Goal: Task Accomplishment & Management: Use online tool/utility

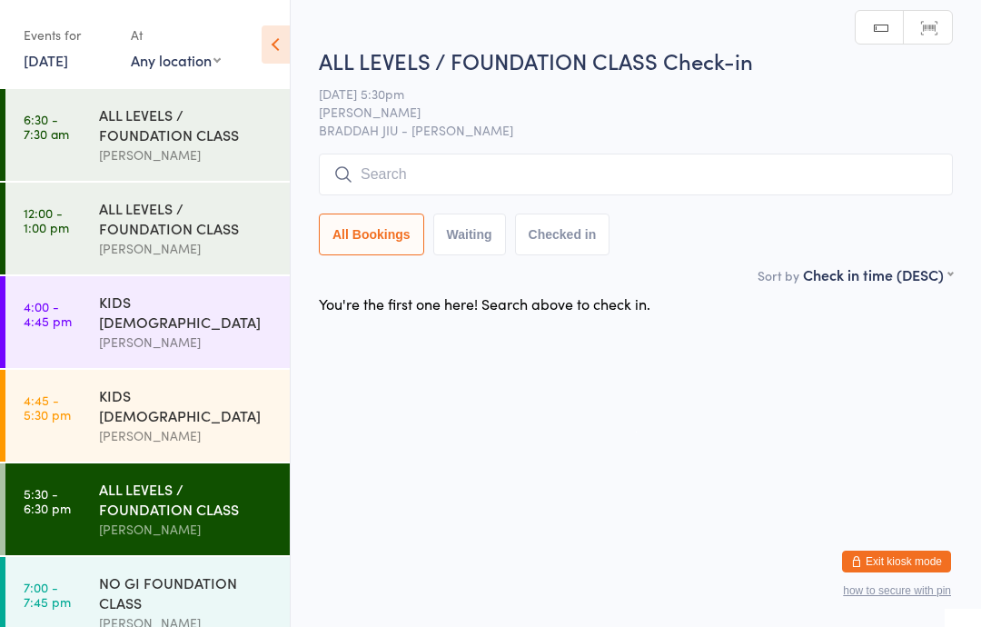
click at [155, 572] on div "NO GI FOUNDATION CLASS" at bounding box center [186, 592] width 175 height 40
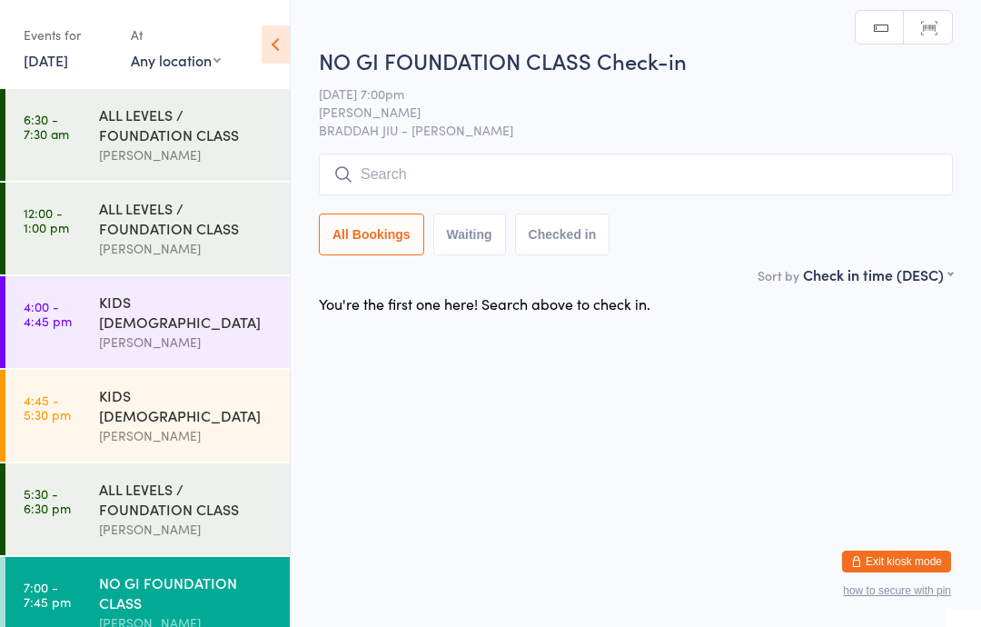
click at [174, 479] on div "ALL LEVELS / FOUNDATION CLASS" at bounding box center [186, 499] width 175 height 40
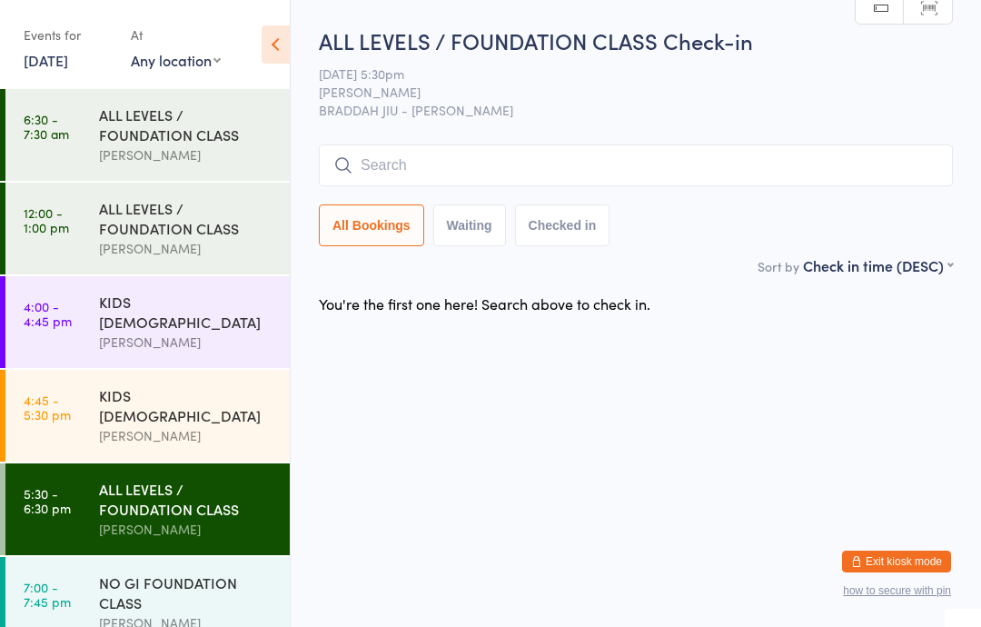
click at [387, 163] on input "search" at bounding box center [636, 165] width 634 height 42
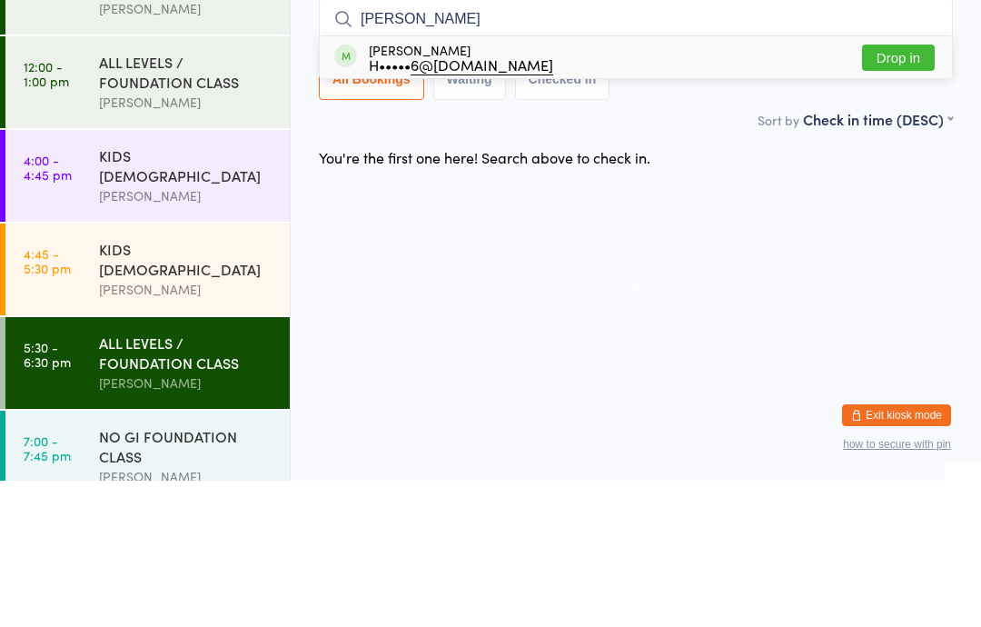
type input "[PERSON_NAME]"
click at [884, 191] on button "Drop in" at bounding box center [898, 204] width 73 height 26
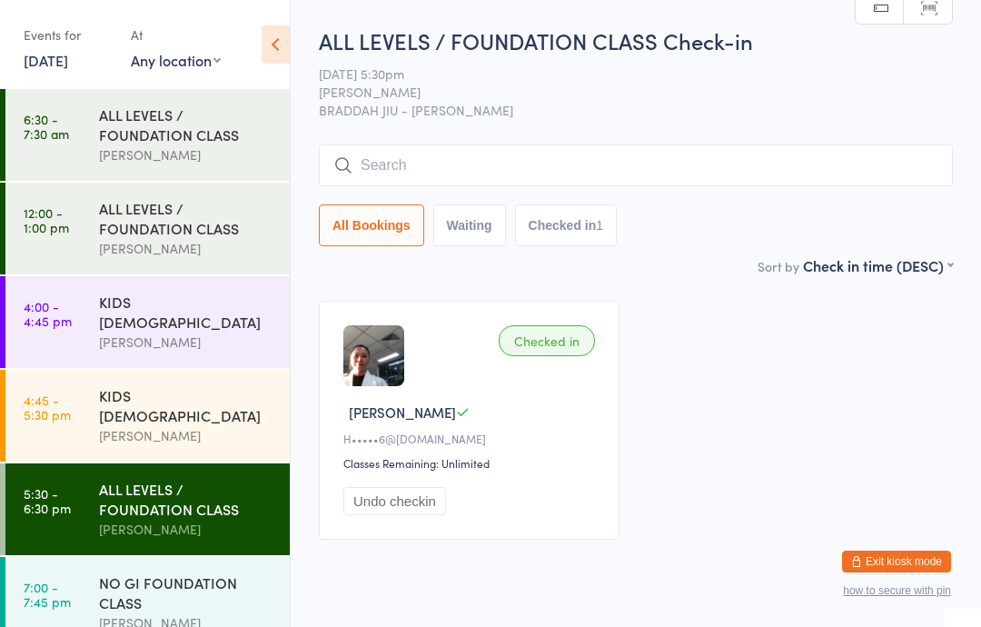
click at [557, 147] on input "search" at bounding box center [636, 165] width 634 height 42
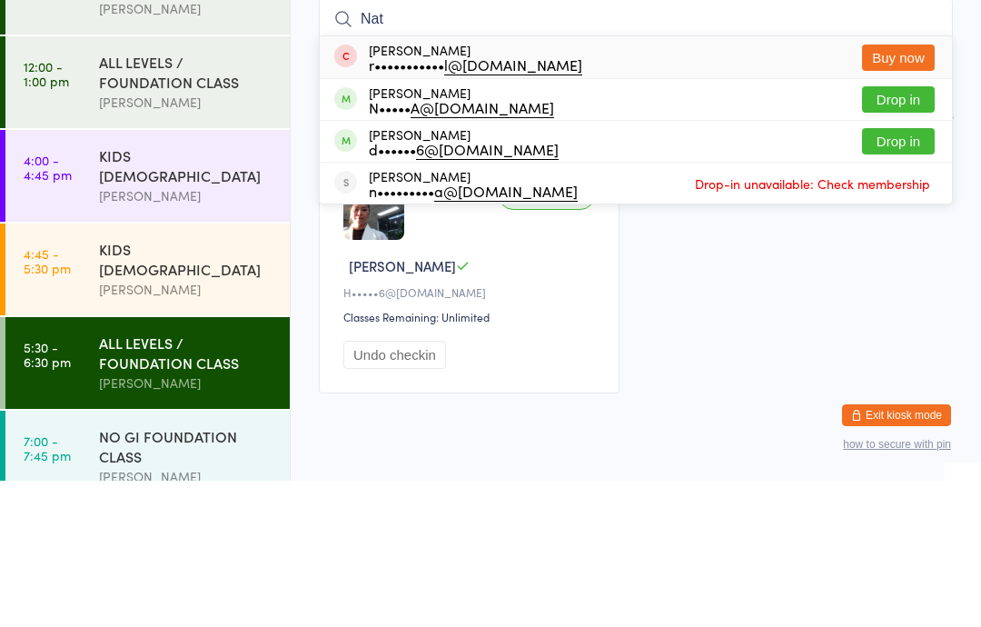
type input "Nat"
click at [909, 274] on button "Drop in" at bounding box center [898, 287] width 73 height 26
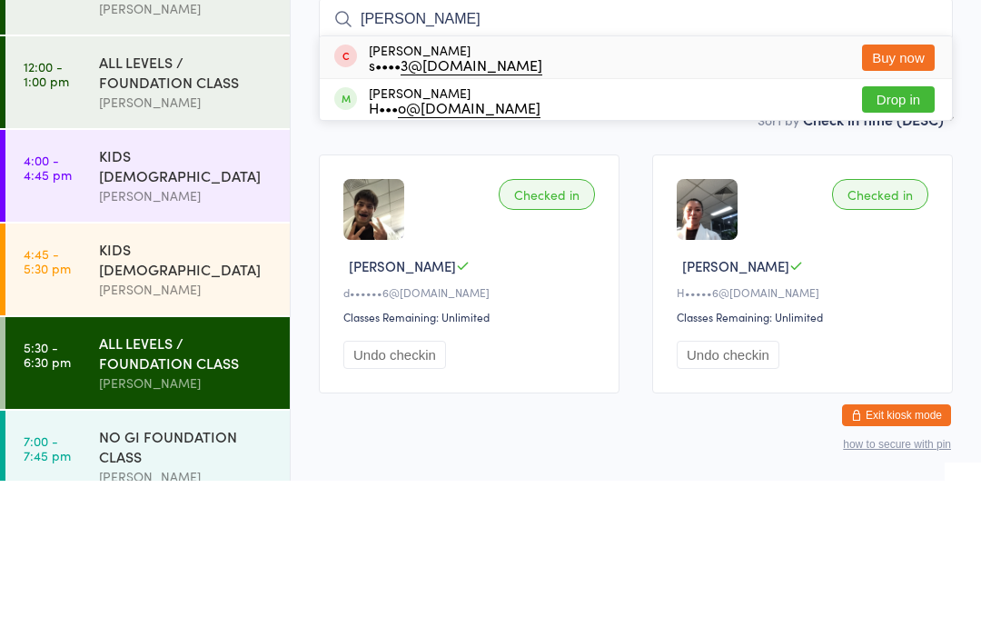
type input "[PERSON_NAME]"
click at [909, 233] on button "Drop in" at bounding box center [898, 246] width 73 height 26
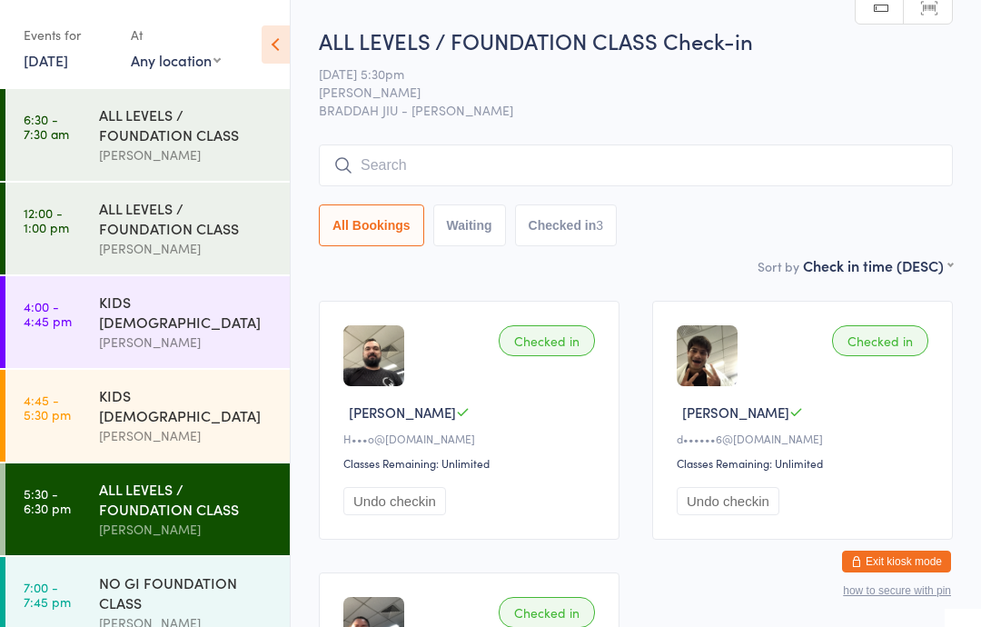
click at [588, 186] on input "search" at bounding box center [636, 165] width 634 height 42
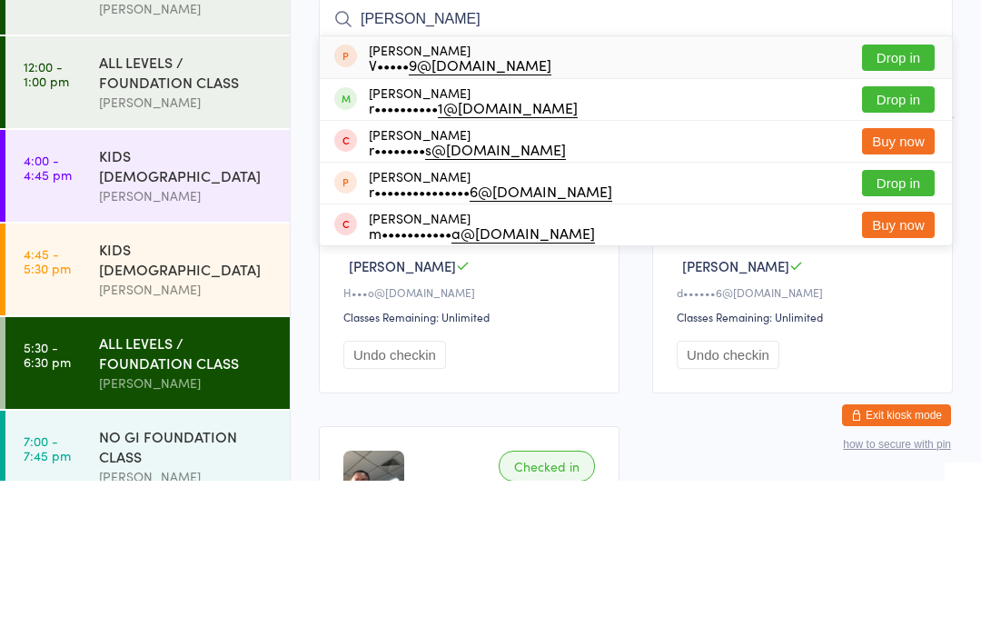
type input "[PERSON_NAME]"
click at [919, 233] on button "Drop in" at bounding box center [898, 246] width 73 height 26
